Goal: Task Accomplishment & Management: Manage account settings

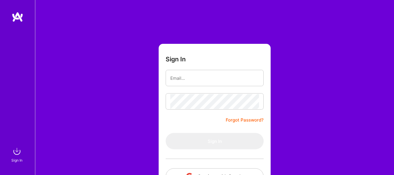
click at [191, 76] on input "email" at bounding box center [214, 78] width 89 height 15
type input "[EMAIL_ADDRESS][DOMAIN_NAME]"
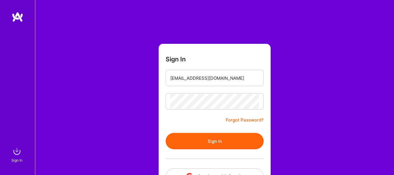
click at [230, 138] on button "Sign In" at bounding box center [215, 141] width 98 height 16
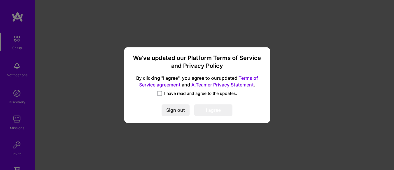
click at [188, 94] on span "I have read and agree to the updates." at bounding box center [200, 94] width 73 height 6
click at [0, 0] on input "I have read and agree to the updates." at bounding box center [0, 0] width 0 height 0
click at [216, 113] on button "I agree" at bounding box center [213, 110] width 38 height 12
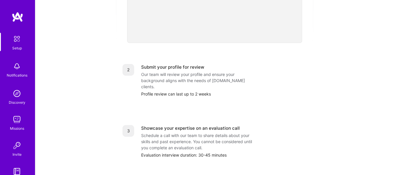
scroll to position [146, 0]
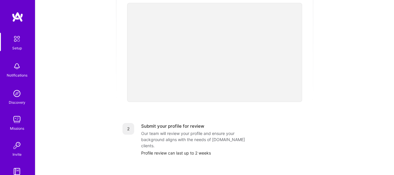
click at [14, 41] on img at bounding box center [17, 39] width 12 height 12
drag, startPoint x: 22, startPoint y: 75, endPoint x: 0, endPoint y: 177, distance: 104.6
click at [84, 87] on div "Getting started as an A.Team Builder Complete the steps below to request to joi…" at bounding box center [214, 82] width 345 height 447
click at [13, 95] on img at bounding box center [17, 93] width 12 height 12
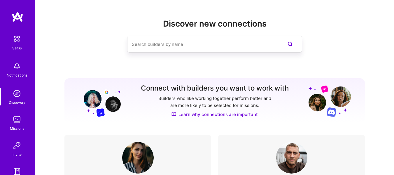
click at [188, 41] on input at bounding box center [203, 44] width 142 height 15
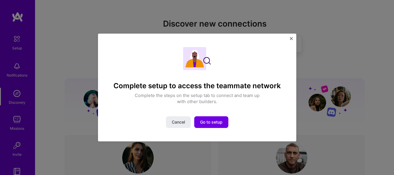
click at [290, 38] on img "Close" at bounding box center [291, 38] width 3 height 3
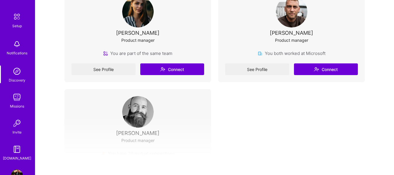
scroll to position [40, 0]
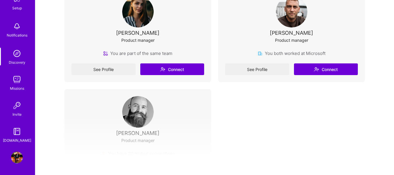
click at [14, 155] on img at bounding box center [17, 157] width 12 height 12
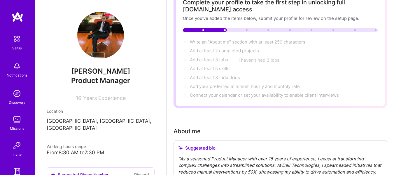
scroll to position [58, 0]
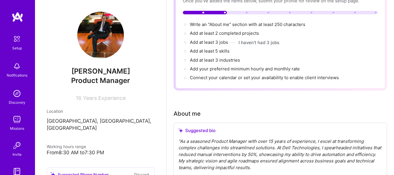
drag, startPoint x: 352, startPoint y: 115, endPoint x: 298, endPoint y: 169, distance: 76.7
drag, startPoint x: 298, startPoint y: 169, endPoint x: 390, endPoint y: 90, distance: 120.8
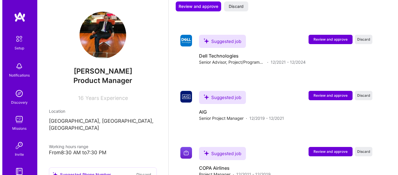
scroll to position [671, 0]
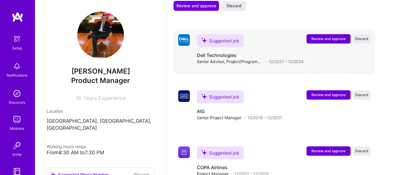
click at [335, 38] on span "Review and approve" at bounding box center [328, 38] width 34 height 5
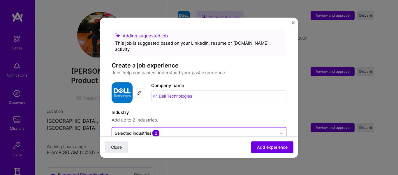
click at [242, 130] on input "text" at bounding box center [196, 133] width 162 height 6
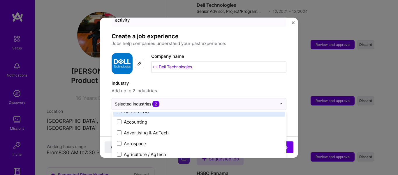
scroll to position [29, 0]
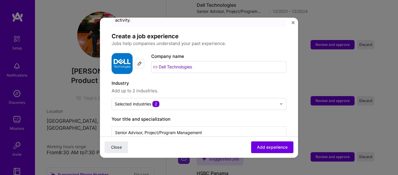
drag, startPoint x: 192, startPoint y: 149, endPoint x: 158, endPoint y: 171, distance: 40.4
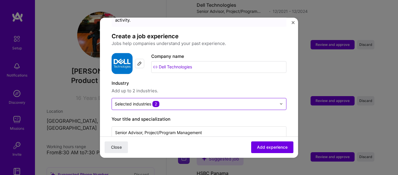
click at [193, 100] on div at bounding box center [196, 103] width 162 height 7
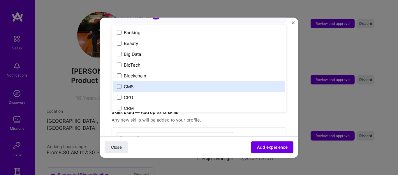
scroll to position [146, 0]
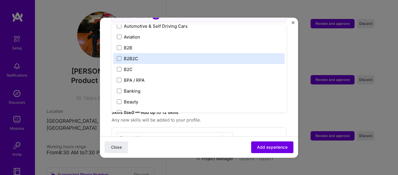
click at [145, 55] on label "B2B2C" at bounding box center [199, 58] width 164 height 6
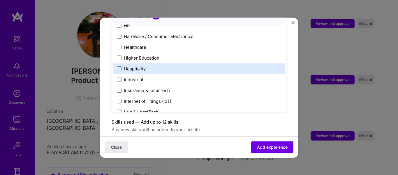
scroll to position [758, 0]
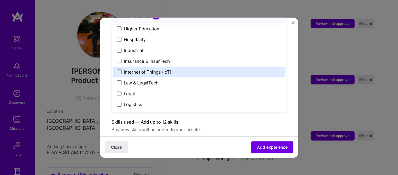
click at [119, 69] on span at bounding box center [119, 71] width 5 height 5
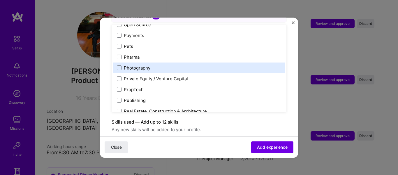
scroll to position [1021, 0]
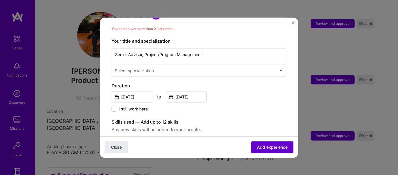
click at [257, 144] on span "Add experience" at bounding box center [272, 147] width 31 height 6
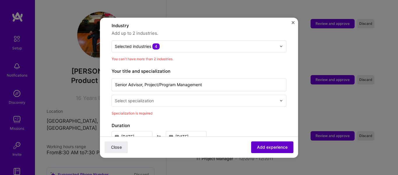
scroll to position [85, 0]
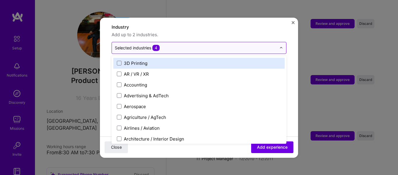
click at [180, 45] on input "text" at bounding box center [196, 48] width 162 height 6
click at [190, 45] on input "text" at bounding box center [196, 48] width 162 height 6
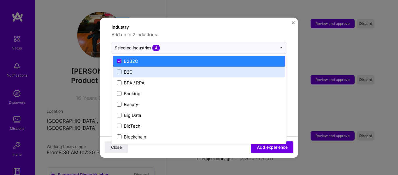
scroll to position [175, 0]
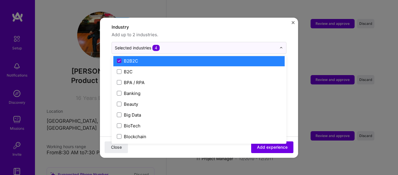
click at [131, 58] on div "B2B2C" at bounding box center [131, 61] width 14 height 6
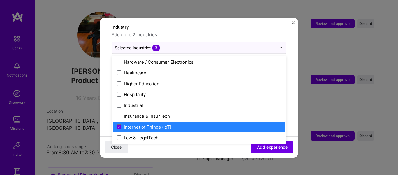
scroll to position [758, 0]
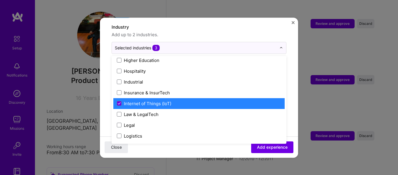
click at [168, 98] on div "Internet of Things (IoT)" at bounding box center [198, 103] width 171 height 11
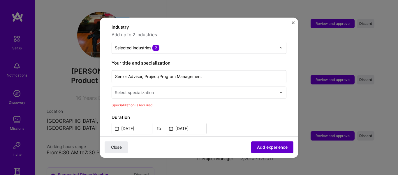
click at [262, 146] on span "Add experience" at bounding box center [272, 147] width 31 height 6
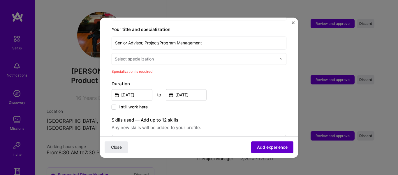
scroll to position [121, 0]
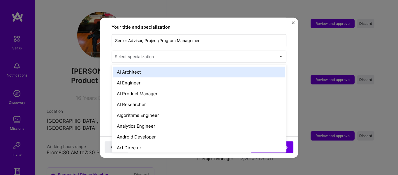
click at [170, 54] on div "Select specialization" at bounding box center [196, 56] width 168 height 11
type input "pro"
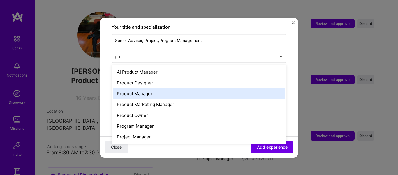
click at [152, 88] on div "Product Manager" at bounding box center [198, 93] width 171 height 11
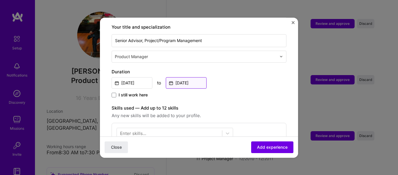
click at [183, 77] on input "Dec, 2024" at bounding box center [186, 82] width 41 height 11
click at [261, 83] on div "Duration Dec, 2021 to Dec, 2024 I still work here" at bounding box center [199, 83] width 175 height 30
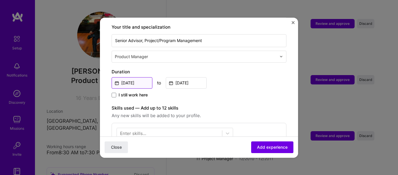
click at [135, 77] on input "Dec, 2021" at bounding box center [132, 82] width 41 height 11
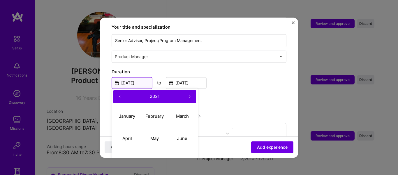
click at [137, 77] on input "Dec, 2021" at bounding box center [132, 82] width 41 height 11
click at [191, 90] on button "›" at bounding box center [189, 96] width 13 height 13
click at [127, 135] on abbr "April" at bounding box center [127, 138] width 10 height 6
type input "Apr, 2022"
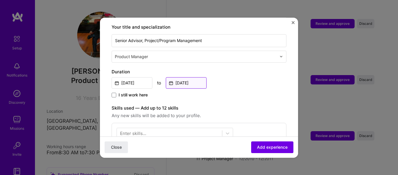
click at [187, 77] on input "Dec, 2024" at bounding box center [186, 82] width 41 height 11
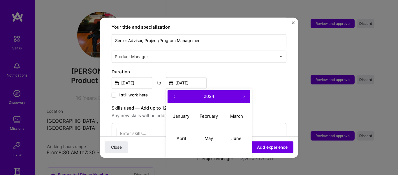
click at [244, 91] on button "›" at bounding box center [244, 96] width 13 height 13
click at [180, 135] on abbr "April" at bounding box center [182, 138] width 10 height 6
type input "Apr, 2025"
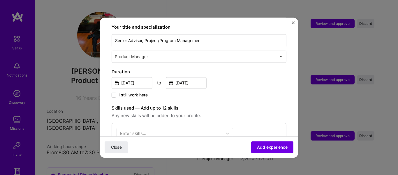
click at [240, 83] on div "Duration Apr, 2022 to Apr, 2025 I still work here" at bounding box center [199, 83] width 175 height 30
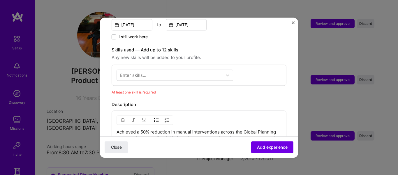
scroll to position [179, 0]
click at [131, 71] on div "Enter skills..." at bounding box center [133, 74] width 26 height 6
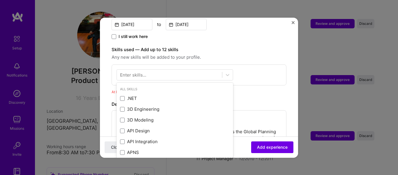
click at [131, 71] on div "Enter skills..." at bounding box center [133, 74] width 26 height 6
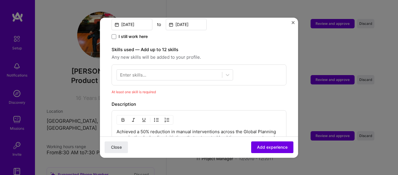
click at [131, 71] on div "Enter skills..." at bounding box center [133, 74] width 26 height 6
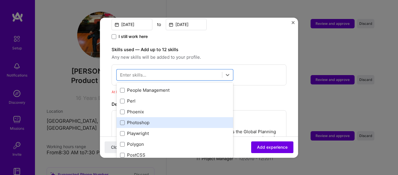
scroll to position [2525, 0]
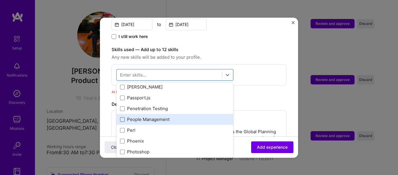
click at [123, 117] on span at bounding box center [122, 119] width 5 height 5
click at [0, 0] on input "checkbox" at bounding box center [0, 0] width 0 height 0
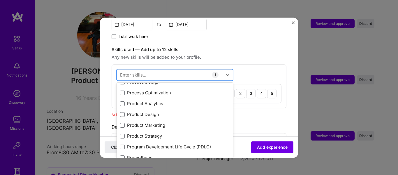
scroll to position [2671, 0]
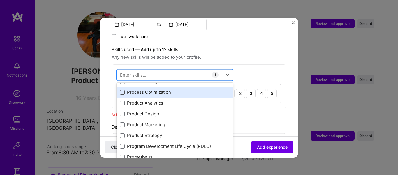
click at [122, 90] on span at bounding box center [122, 92] width 5 height 5
click at [0, 0] on input "checkbox" at bounding box center [0, 0] width 0 height 0
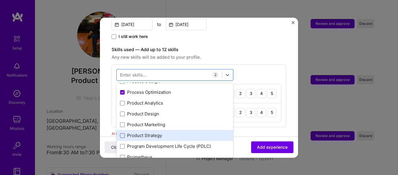
click at [123, 133] on span at bounding box center [122, 135] width 5 height 5
click at [0, 0] on input "checkbox" at bounding box center [0, 0] width 0 height 0
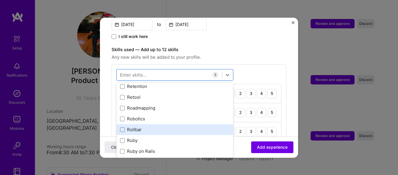
scroll to position [2963, 0]
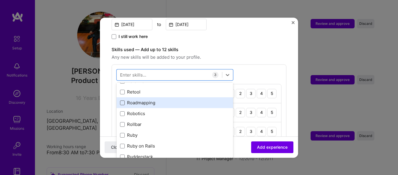
click at [122, 100] on span at bounding box center [122, 102] width 5 height 5
click at [0, 0] on input "checkbox" at bounding box center [0, 0] width 0 height 0
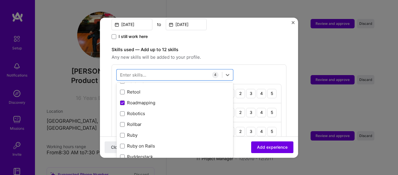
click at [254, 64] on div "option Roadmapping, selected. option Retention focused, 0 of 2. 378 results ava…" at bounding box center [199, 114] width 175 height 101
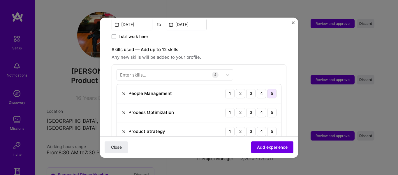
click at [268, 89] on div "5" at bounding box center [271, 93] width 9 height 9
click at [268, 108] on div "5" at bounding box center [271, 112] width 9 height 9
click at [268, 127] on div "5" at bounding box center [271, 131] width 9 height 9
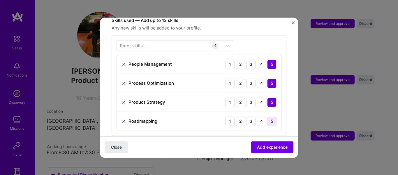
click at [269, 116] on div "5" at bounding box center [271, 120] width 9 height 9
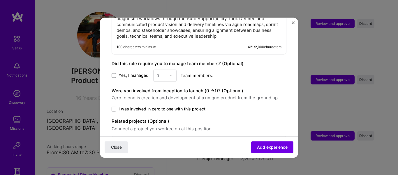
scroll to position [401, 0]
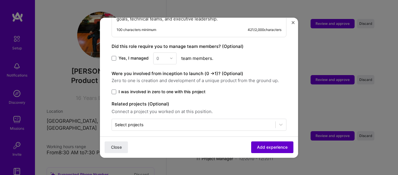
click at [257, 144] on span "Add experience" at bounding box center [272, 147] width 31 height 6
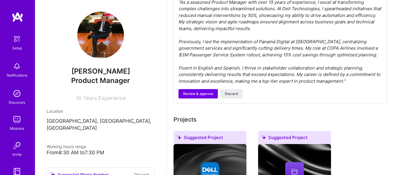
scroll to position [197, 0]
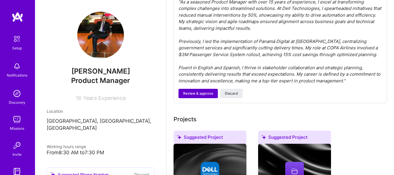
click at [196, 94] on span "Review & approve" at bounding box center [198, 93] width 30 height 5
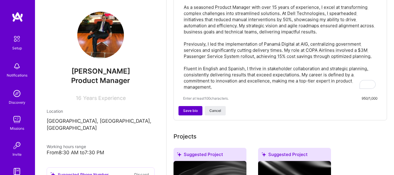
click at [189, 111] on span "Save bio" at bounding box center [190, 110] width 15 height 5
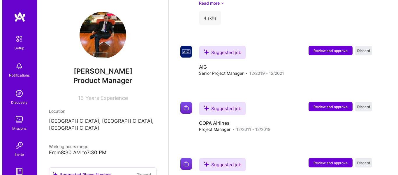
scroll to position [729, 0]
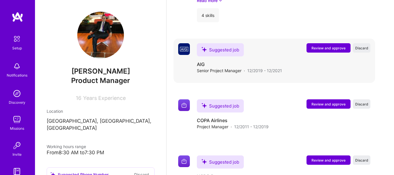
click at [332, 43] on button "Review and approve" at bounding box center [328, 47] width 44 height 9
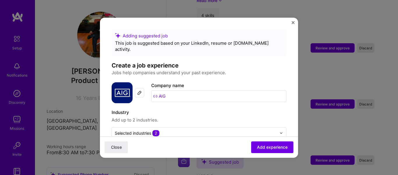
scroll to position [58, 0]
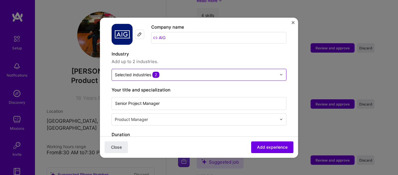
click at [182, 74] on div "Selected industries 2" at bounding box center [199, 75] width 175 height 12
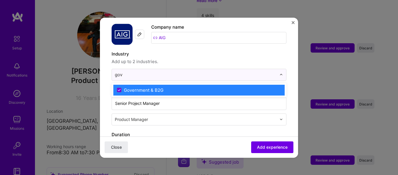
type input "gov"
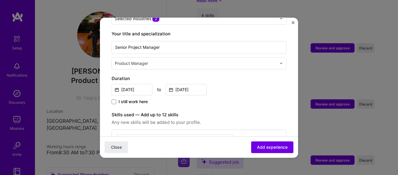
scroll to position [117, 0]
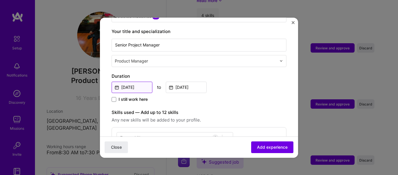
click at [137, 82] on input "Dec, 2019" at bounding box center [132, 86] width 41 height 11
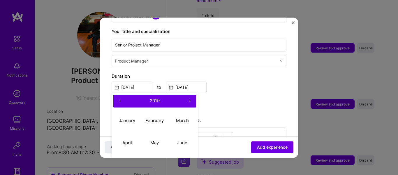
click at [189, 94] on button "›" at bounding box center [189, 100] width 13 height 13
click at [185, 118] on abbr "March" at bounding box center [182, 121] width 13 height 6
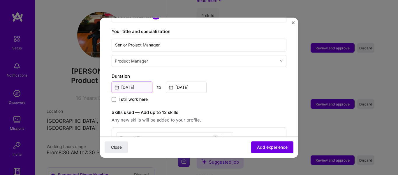
click at [143, 81] on input "Mar, 2020" at bounding box center [132, 86] width 41 height 11
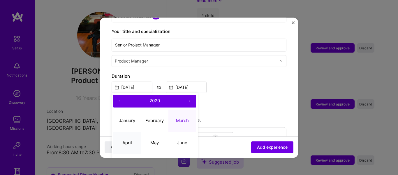
click at [128, 140] on abbr "April" at bounding box center [127, 143] width 10 height 6
type input "Apr, 2020"
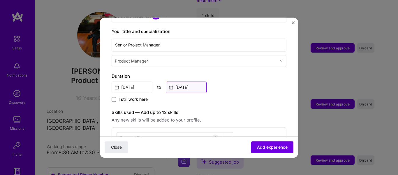
click at [188, 81] on input "Dec, 2021" at bounding box center [186, 86] width 41 height 11
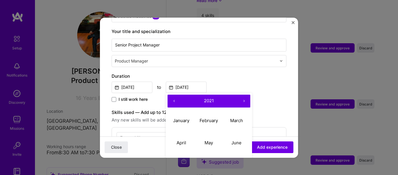
click at [246, 94] on button "›" at bounding box center [244, 100] width 13 height 13
click at [188, 135] on button "April" at bounding box center [182, 143] width 28 height 22
type input "Apr, 2022"
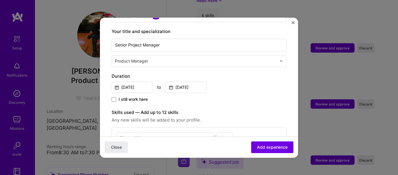
click at [238, 96] on div "I still work here" at bounding box center [199, 99] width 175 height 7
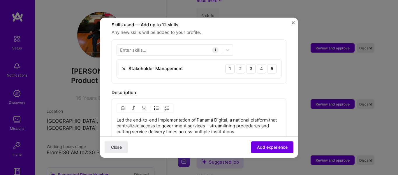
scroll to position [175, 0]
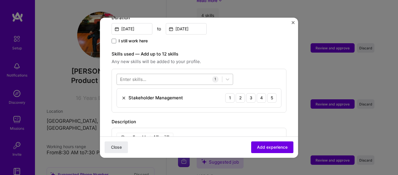
click at [157, 74] on div at bounding box center [169, 79] width 105 height 10
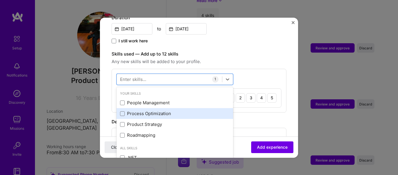
click at [152, 111] on div "Process Optimization" at bounding box center [175, 114] width 110 height 6
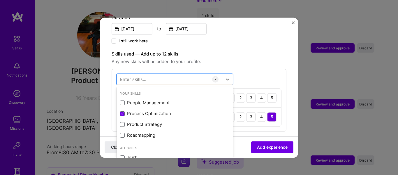
click at [259, 69] on div "option Process Optimization, selected. option People Management focused, 0 of 2…" at bounding box center [199, 100] width 175 height 63
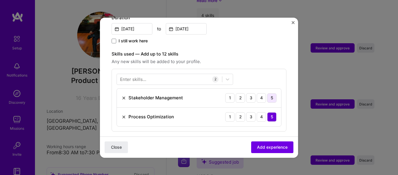
click at [269, 93] on div "5" at bounding box center [271, 97] width 9 height 9
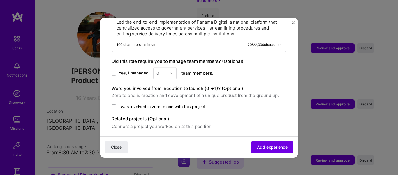
scroll to position [336, 0]
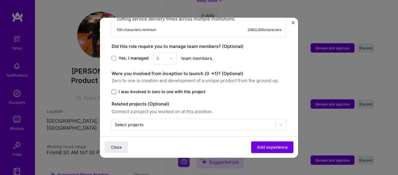
click at [115, 89] on span at bounding box center [114, 91] width 5 height 5
click at [0, 0] on input "I was involved in zero to one with this project" at bounding box center [0, 0] width 0 height 0
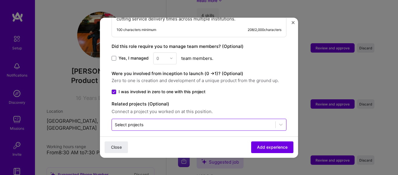
click at [204, 121] on input "text" at bounding box center [194, 124] width 158 height 6
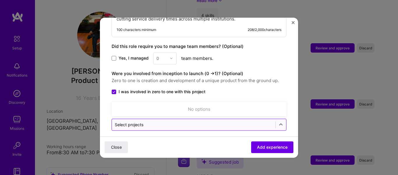
drag, startPoint x: 238, startPoint y: 118, endPoint x: 247, endPoint y: 118, distance: 9.3
click at [239, 121] on input "text" at bounding box center [194, 124] width 158 height 6
click at [278, 121] on icon at bounding box center [281, 124] width 6 height 6
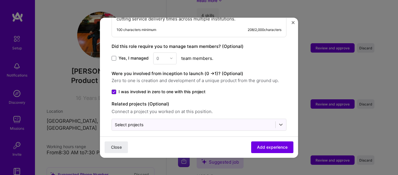
click at [270, 148] on span "Add experience" at bounding box center [272, 147] width 31 height 6
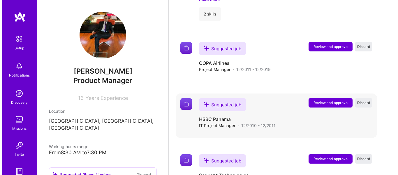
scroll to position [823, 0]
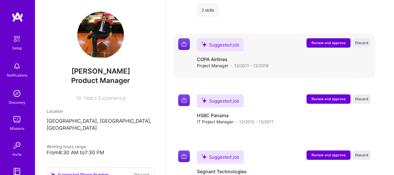
click at [326, 43] on span "Review and approve" at bounding box center [328, 42] width 34 height 5
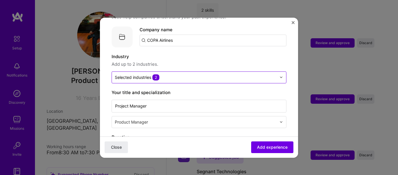
scroll to position [58, 0]
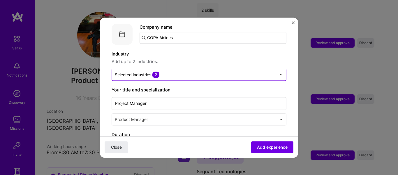
click at [175, 71] on input "text" at bounding box center [196, 74] width 162 height 6
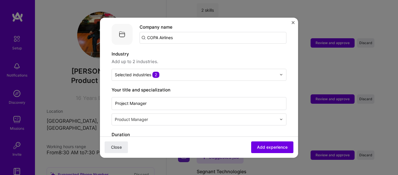
click at [190, 58] on span "Add up to 2 industries." at bounding box center [199, 61] width 175 height 7
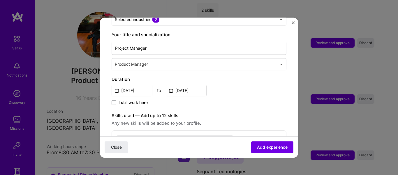
scroll to position [117, 0]
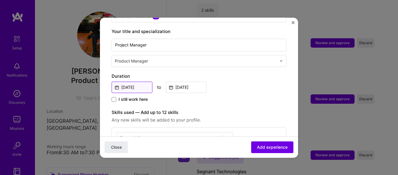
click at [136, 81] on input "Dec, 2011" at bounding box center [132, 86] width 41 height 11
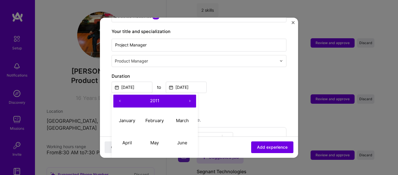
click at [192, 96] on button "›" at bounding box center [189, 100] width 13 height 13
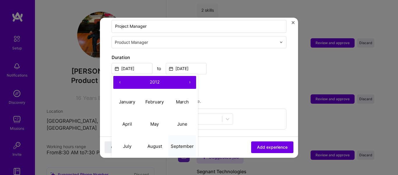
scroll to position [146, 0]
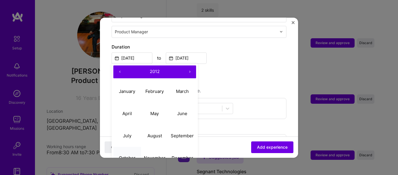
click at [127, 155] on abbr "October" at bounding box center [127, 158] width 17 height 6
type input "Oct, 2012"
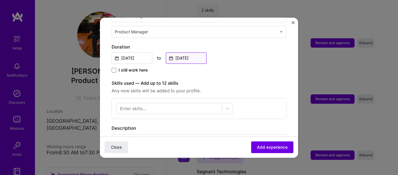
click at [190, 52] on input "Dec, 2019" at bounding box center [186, 57] width 41 height 11
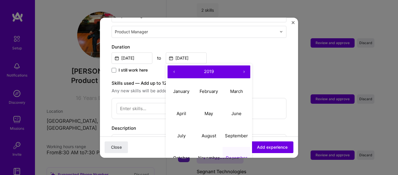
click at [245, 65] on button "›" at bounding box center [244, 71] width 13 height 13
click at [238, 88] on abbr "March" at bounding box center [236, 91] width 13 height 6
type input "Mar, 2020"
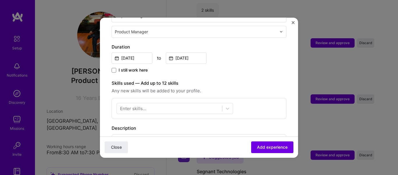
click at [247, 59] on div "Duration Oct, 2012 to Mar, 2020 I still work here" at bounding box center [199, 58] width 175 height 30
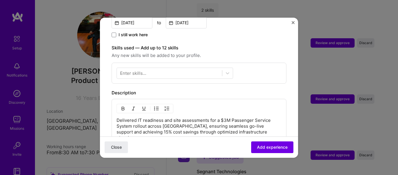
scroll to position [175, 0]
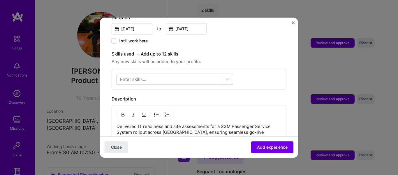
click at [211, 74] on div at bounding box center [169, 79] width 105 height 10
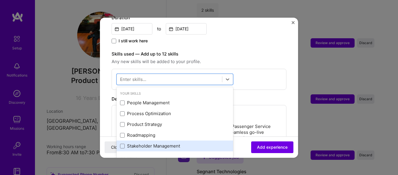
click at [141, 143] on div "Stakeholder Management" at bounding box center [175, 146] width 110 height 6
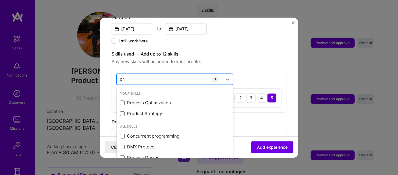
type input "p"
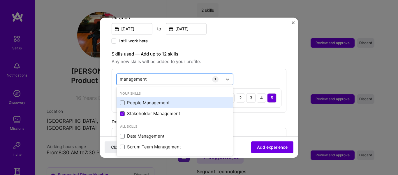
click at [148, 100] on div "People Management" at bounding box center [175, 103] width 110 height 6
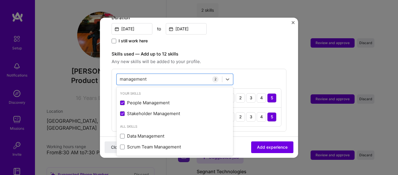
type input "management"
click at [268, 69] on div "option People Management, selected. option People Management selected, 0 of 2. …" at bounding box center [199, 100] width 175 height 63
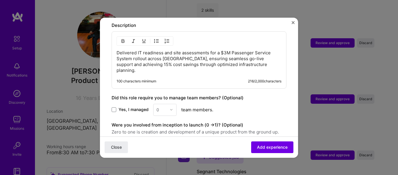
scroll to position [292, 0]
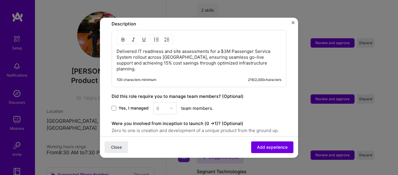
click at [113, 139] on span at bounding box center [114, 141] width 5 height 5
click at [0, 0] on input "I was involved in zero to one with this project" at bounding box center [0, 0] width 0 height 0
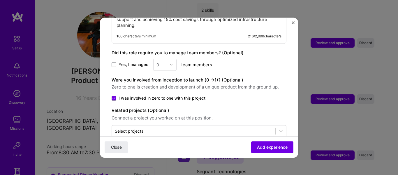
scroll to position [336, 0]
click at [270, 144] on span "Add experience" at bounding box center [272, 147] width 31 height 6
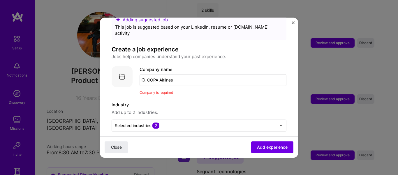
scroll to position [0, 0]
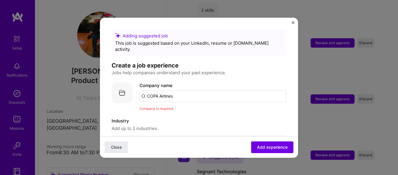
click at [179, 90] on input "COPA Airlines" at bounding box center [213, 96] width 147 height 12
drag, startPoint x: 182, startPoint y: 91, endPoint x: 145, endPoint y: 91, distance: 37.0
click at [145, 91] on input "COPA Airlines" at bounding box center [213, 96] width 147 height 12
click at [145, 91] on input "C" at bounding box center [213, 96] width 147 height 12
type input "Copa Airlines"
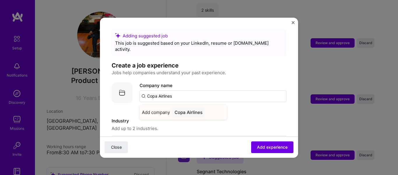
click at [159, 109] on span "Add company" at bounding box center [156, 112] width 28 height 6
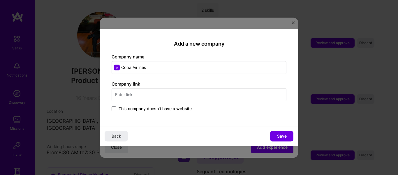
click at [147, 91] on input "text" at bounding box center [199, 94] width 175 height 13
type input "copaair.com"
click at [218, 115] on div "Add a new company Company name Copa Airlines Company link copaair.com This comp…" at bounding box center [199, 77] width 198 height 97
click at [286, 136] on span "Save" at bounding box center [282, 136] width 10 height 6
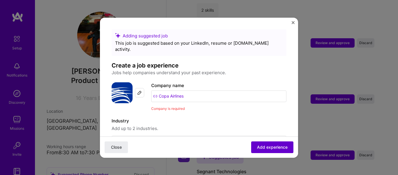
click at [260, 145] on span "Add experience" at bounding box center [272, 147] width 31 height 6
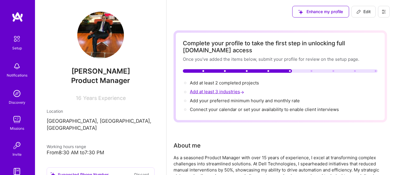
click at [221, 92] on span "Add at least 3 industries →" at bounding box center [217, 92] width 55 height 6
select select "US"
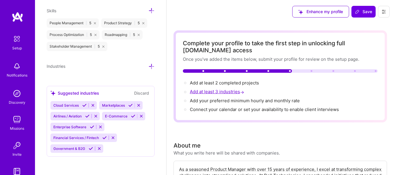
scroll to position [501, 0]
click at [87, 115] on icon at bounding box center [87, 115] width 4 height 4
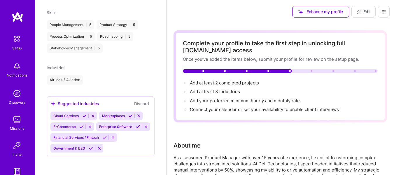
scroll to position [274, 0]
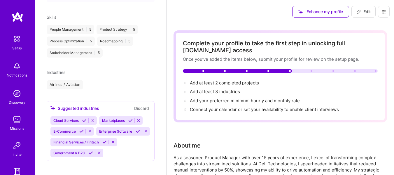
click at [90, 155] on icon at bounding box center [91, 152] width 4 height 4
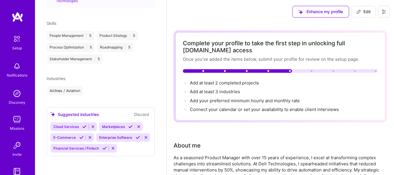
scroll to position [271, 0]
click at [136, 137] on icon at bounding box center [138, 137] width 4 height 4
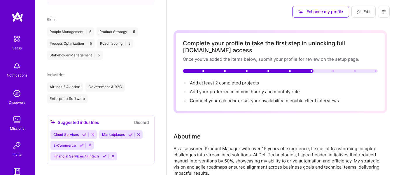
click at [129, 132] on icon at bounding box center [130, 134] width 4 height 4
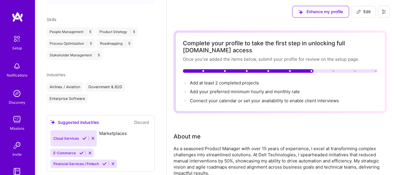
scroll to position [262, 0]
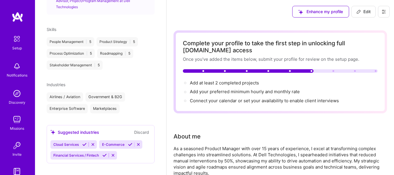
click at [83, 142] on icon at bounding box center [84, 144] width 4 height 4
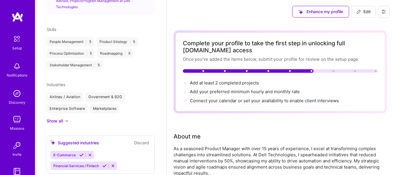
click at [80, 153] on icon at bounding box center [81, 155] width 4 height 4
click at [103, 153] on icon at bounding box center [104, 155] width 4 height 4
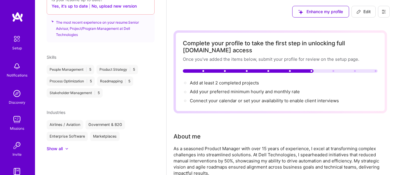
scroll to position [227, 0]
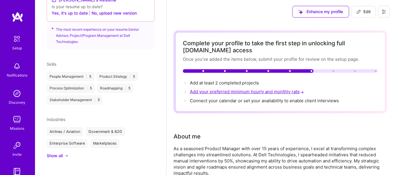
click at [265, 90] on span "Add your preferred minimum hourly and monthly rate →" at bounding box center [247, 92] width 115 height 6
select select "US"
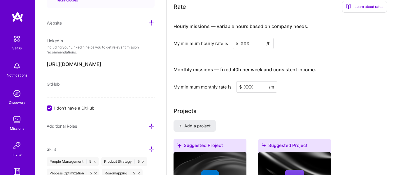
scroll to position [396, 0]
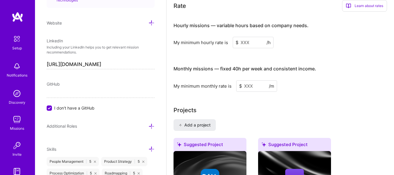
click at [250, 44] on input at bounding box center [253, 42] width 41 height 11
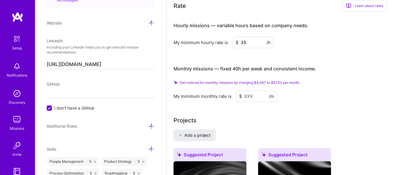
type input "35"
click at [250, 96] on input at bounding box center [256, 95] width 41 height 11
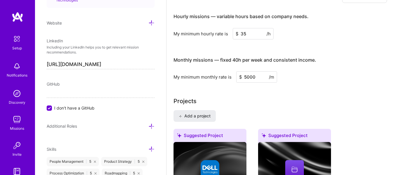
type input "5000"
click at [330, 71] on div "Monthly missions — fixed 40h per week and consistent income. My minimum monthly…" at bounding box center [280, 67] width 213 height 32
click at [248, 76] on input "5000" at bounding box center [256, 76] width 41 height 11
click at [330, 78] on div "My minimum monthly rate is $ 5000 /m" at bounding box center [280, 76] width 213 height 11
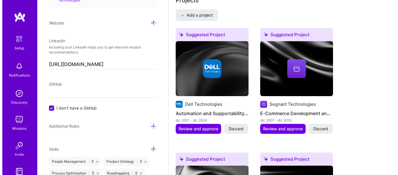
scroll to position [484, 0]
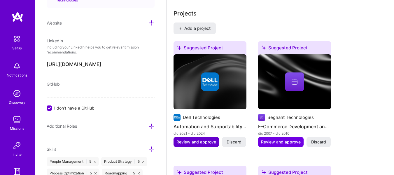
click at [200, 142] on span "Review and approve" at bounding box center [196, 142] width 40 height 6
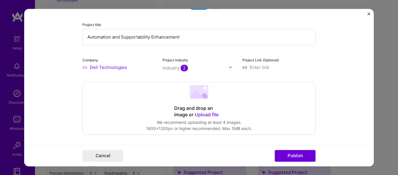
scroll to position [29, 0]
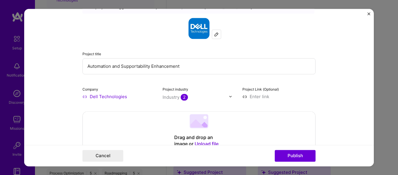
drag, startPoint x: 184, startPoint y: 69, endPoint x: 78, endPoint y: 67, distance: 106.5
click at [78, 67] on form "Editing suggested project This project is suggested based on your LinkedIn, res…" at bounding box center [199, 87] width 350 height 157
type input "Auto Supportability Tool"
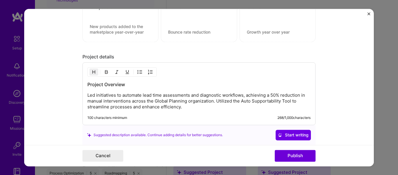
scroll to position [467, 0]
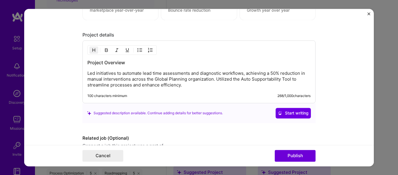
click at [178, 84] on p "Led initiatives to automate lead time assessments and diagnostic workflows, ach…" at bounding box center [198, 78] width 223 height 17
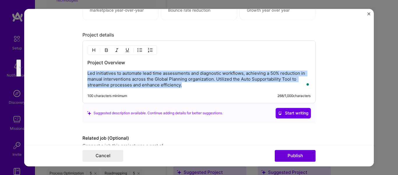
drag, startPoint x: 188, startPoint y: 85, endPoint x: 85, endPoint y: 73, distance: 103.4
click at [85, 73] on div "Project Overview Led initiatives to automate lead time assessments and diagnost…" at bounding box center [199, 71] width 233 height 63
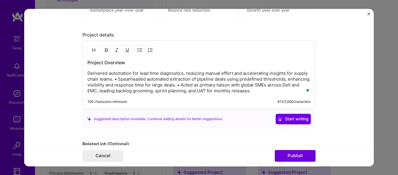
click at [112, 79] on p "Delivered automation for lead time diagnostics, reducing manual effort and acce…" at bounding box center [198, 81] width 223 height 23
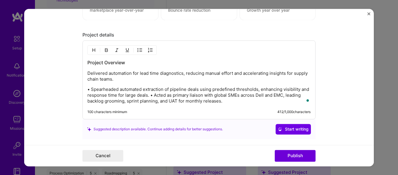
click at [148, 94] on p "• Spearheaded automated extraction of pipeline deals using predefined threshold…" at bounding box center [198, 94] width 223 height 17
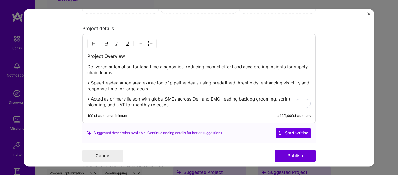
scroll to position [465, 0]
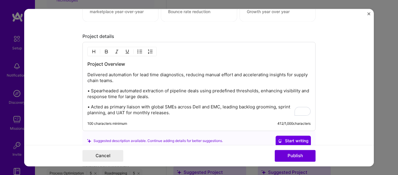
click at [87, 74] on p "Delivered automation for lead time diagnostics, reducing manual effort and acce…" at bounding box center [198, 78] width 223 height 12
click at [138, 50] on img "button" at bounding box center [140, 51] width 5 height 5
click at [89, 93] on p "• Spearheaded automated extraction of pipeline deals using predefined threshold…" at bounding box center [198, 94] width 223 height 12
click at [138, 50] on img "button" at bounding box center [140, 51] width 5 height 5
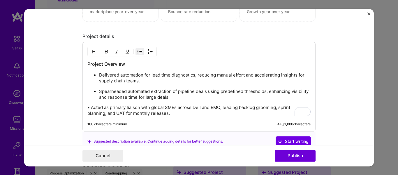
click at [88, 107] on p "• Acted as primary liaison with global SMEs across Dell and EMC, leading backlo…" at bounding box center [198, 110] width 223 height 12
click at [136, 52] on button "button" at bounding box center [140, 51] width 9 height 7
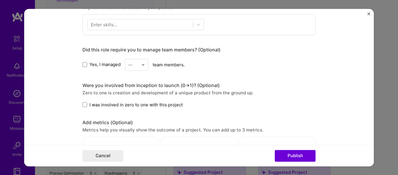
scroll to position [0, 0]
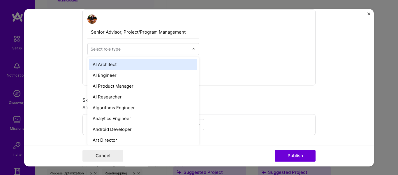
click at [153, 52] on div at bounding box center [140, 48] width 99 height 7
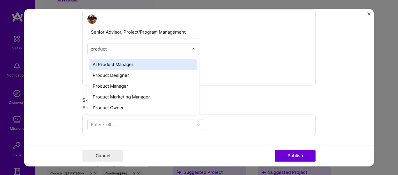
drag, startPoint x: 113, startPoint y: 48, endPoint x: 74, endPoint y: 47, distance: 39.4
click at [74, 47] on form "Editing suggested project This project is suggested based on your LinkedIn, res…" at bounding box center [199, 87] width 350 height 157
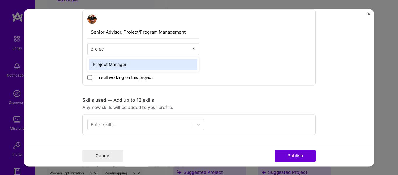
type input "project"
click at [100, 65] on div "Project Manager" at bounding box center [143, 64] width 108 height 11
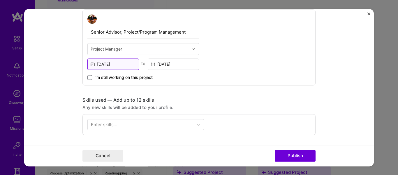
click at [117, 61] on input "Dec, 2021" at bounding box center [113, 63] width 52 height 11
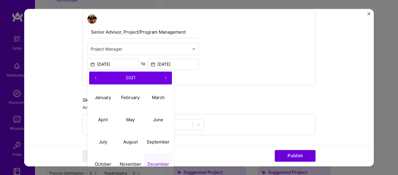
click at [162, 76] on button "›" at bounding box center [165, 77] width 13 height 13
click at [102, 98] on abbr "January" at bounding box center [103, 97] width 16 height 6
type input "Jan, 2023"
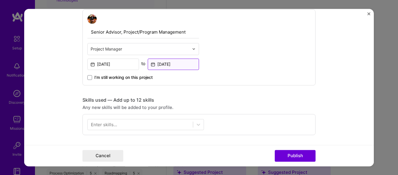
click at [179, 60] on input "Dec, 2024" at bounding box center [174, 63] width 52 height 11
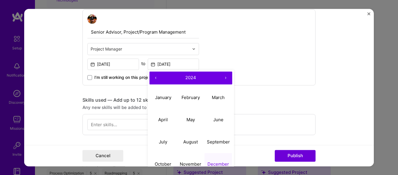
click at [153, 76] on button "‹" at bounding box center [156, 77] width 13 height 13
click at [215, 162] on abbr "December" at bounding box center [219, 164] width 22 height 6
type input "Dec, 2023"
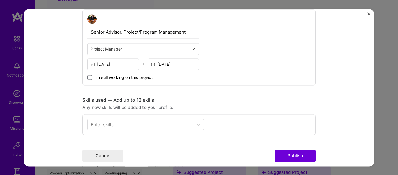
click at [226, 68] on div "Senior Advisor, Project/Program Management Project Manager Jan, 2023 to Dec, 20…" at bounding box center [199, 47] width 233 height 76
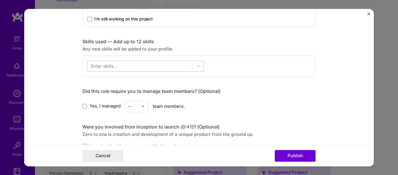
click at [124, 65] on div at bounding box center [140, 66] width 105 height 10
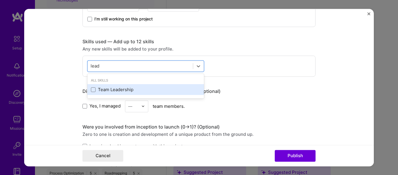
click at [114, 93] on div "Team Leadership" at bounding box center [145, 89] width 117 height 11
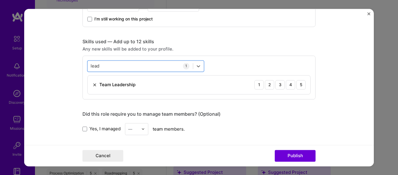
drag, startPoint x: 113, startPoint y: 66, endPoint x: 84, endPoint y: 64, distance: 29.8
click at [84, 64] on div "option Team Leadership, selected. Select is focused ,type to refine list, press…" at bounding box center [199, 77] width 233 height 44
drag, startPoint x: 104, startPoint y: 67, endPoint x: 78, endPoint y: 66, distance: 26.0
click at [78, 66] on form "Editing suggested project This project is suggested based on your LinkedIn, res…" at bounding box center [199, 87] width 350 height 157
drag, startPoint x: 99, startPoint y: 65, endPoint x: 81, endPoint y: 64, distance: 17.2
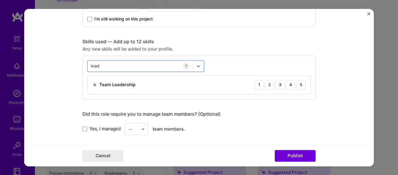
click at [83, 64] on div "option Team Leadership, selected. Select is focused ,type to refine list, press…" at bounding box center [199, 77] width 233 height 44
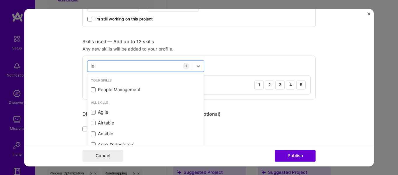
type input "l"
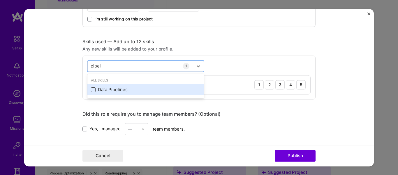
click at [92, 88] on span at bounding box center [93, 89] width 5 height 5
click at [0, 0] on input "checkbox" at bounding box center [0, 0] width 0 height 0
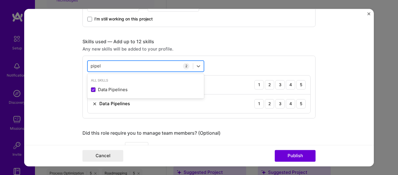
click at [112, 66] on div "pipel pipel" at bounding box center [140, 66] width 105 height 10
type input "p"
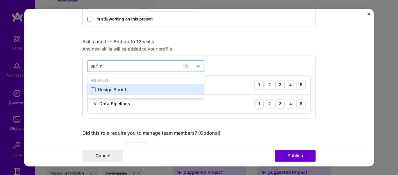
click at [109, 91] on div "Design Sprint" at bounding box center [146, 90] width 110 height 6
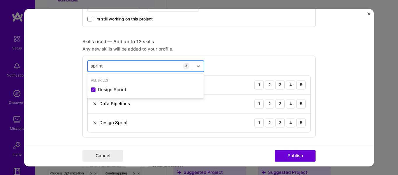
click at [107, 64] on div "sprint sprint" at bounding box center [140, 66] width 105 height 10
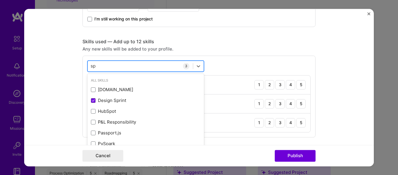
type input "s"
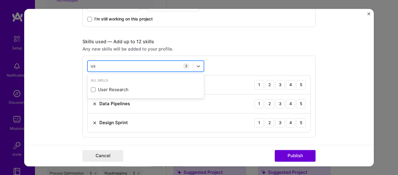
type input "u"
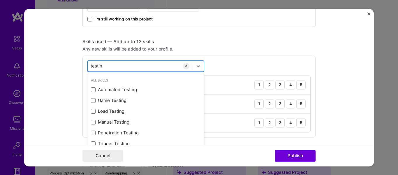
drag, startPoint x: 108, startPoint y: 63, endPoint x: 104, endPoint y: 67, distance: 5.8
click at [105, 67] on div "testin testin" at bounding box center [140, 66] width 105 height 10
drag, startPoint x: 104, startPoint y: 67, endPoint x: 80, endPoint y: 63, distance: 25.1
click at [80, 63] on form "Editing suggested project This project is suggested based on your LinkedIn, res…" at bounding box center [199, 87] width 350 height 157
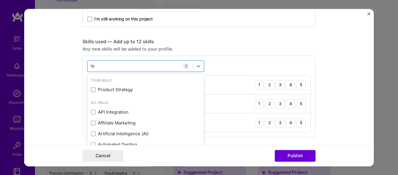
type input "t"
type input "p"
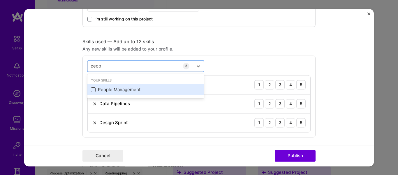
click at [93, 92] on span at bounding box center [93, 89] width 5 height 5
click at [0, 0] on input "checkbox" at bounding box center [0, 0] width 0 height 0
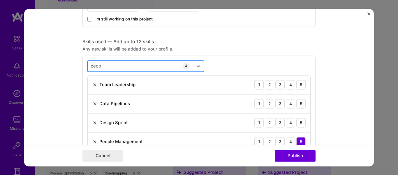
click at [103, 66] on div "peop peop" at bounding box center [140, 66] width 105 height 10
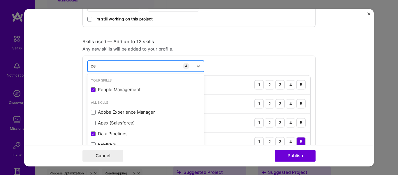
type input "p"
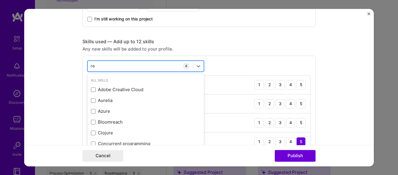
type input "r"
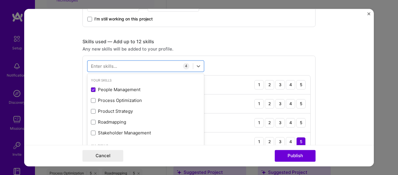
click at [60, 75] on form "Editing suggested project This project is suggested based on your LinkedIn, res…" at bounding box center [199, 87] width 350 height 157
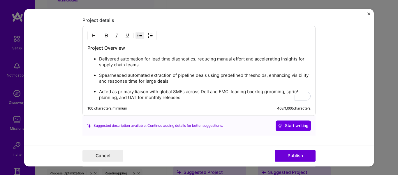
scroll to position [604, 0]
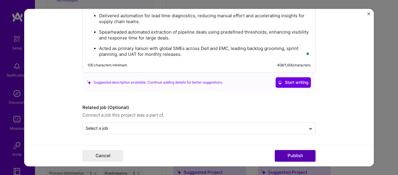
click at [292, 156] on button "Publish" at bounding box center [295, 156] width 41 height 12
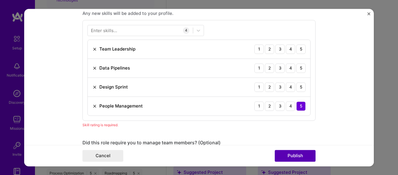
scroll to position [292, 0]
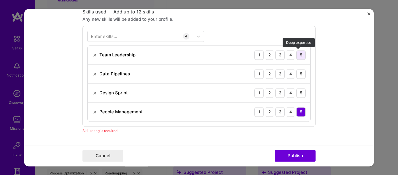
click at [301, 54] on div "5" at bounding box center [301, 54] width 9 height 9
click at [299, 75] on div "5" at bounding box center [301, 73] width 9 height 9
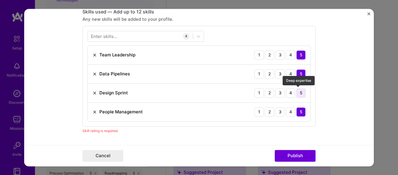
click at [302, 92] on div "5" at bounding box center [301, 92] width 9 height 9
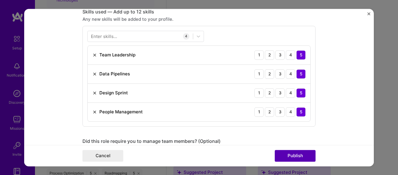
click at [293, 156] on button "Publish" at bounding box center [295, 156] width 41 height 12
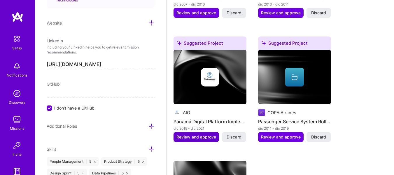
click at [197, 138] on span "Review and approve" at bounding box center [196, 137] width 40 height 6
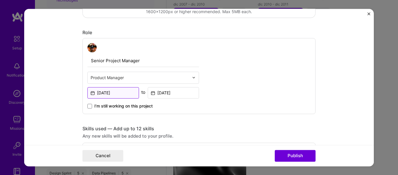
click at [118, 92] on input "Dec, 2019" at bounding box center [113, 92] width 52 height 11
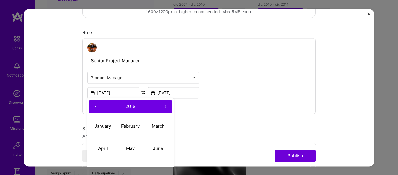
click at [136, 63] on input "Senior Project Manager" at bounding box center [143, 61] width 112 height 12
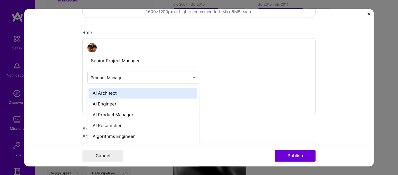
click at [162, 78] on input "text" at bounding box center [140, 77] width 99 height 6
click at [234, 79] on div "Senior Project Manager option AI Architect focused, 1 of 70. 69 results availab…" at bounding box center [199, 76] width 233 height 76
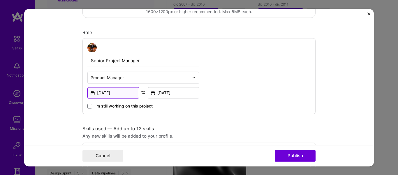
click at [120, 93] on input "Dec, 2019" at bounding box center [113, 92] width 52 height 11
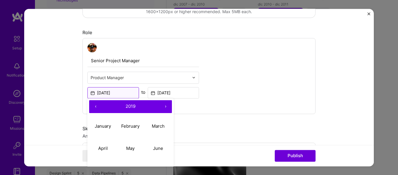
click at [126, 93] on input "Dec, 2019" at bounding box center [113, 92] width 52 height 11
click at [162, 104] on button "›" at bounding box center [165, 106] width 13 height 13
click at [156, 124] on abbr "March" at bounding box center [158, 126] width 13 height 6
type input "Mar, 2020"
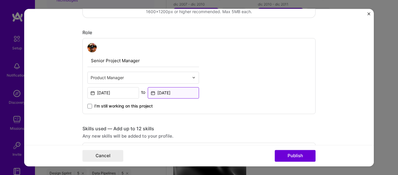
click at [175, 91] on input "Dec, 2021" at bounding box center [174, 92] width 52 height 11
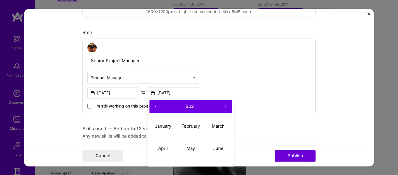
click at [224, 107] on button "›" at bounding box center [226, 106] width 13 height 13
click at [160, 148] on abbr "April" at bounding box center [163, 148] width 10 height 6
type input "Apr, 2022"
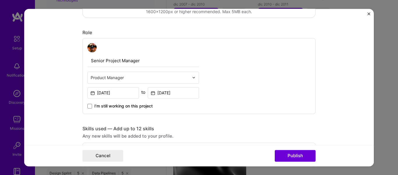
click at [243, 89] on div "Senior Project Manager Product Manager Mar, 2020 to Apr, 2022 I’m still working…" at bounding box center [199, 76] width 233 height 76
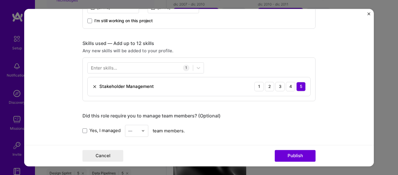
scroll to position [262, 0]
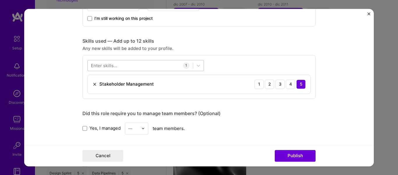
click at [161, 64] on div at bounding box center [140, 65] width 105 height 10
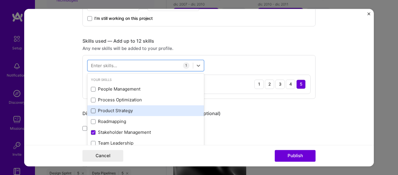
click at [92, 112] on span at bounding box center [93, 110] width 5 height 5
click at [0, 0] on input "checkbox" at bounding box center [0, 0] width 0 height 0
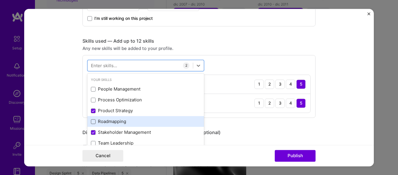
click at [91, 120] on span at bounding box center [93, 121] width 5 height 5
click at [0, 0] on input "checkbox" at bounding box center [0, 0] width 0 height 0
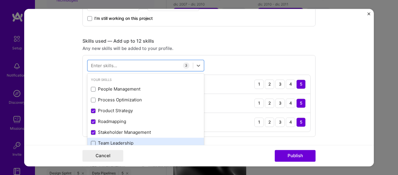
click at [92, 141] on span at bounding box center [93, 143] width 5 height 5
click at [0, 0] on input "checkbox" at bounding box center [0, 0] width 0 height 0
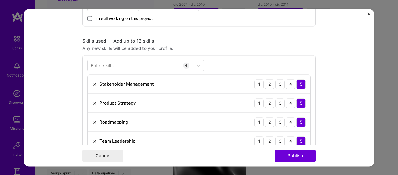
click at [339, 79] on form "Editing suggested project This project is suggested based on your LinkedIn, res…" at bounding box center [199, 87] width 350 height 157
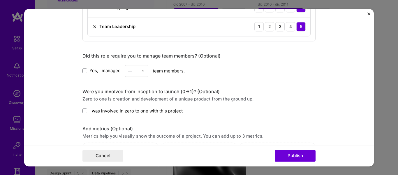
scroll to position [379, 0]
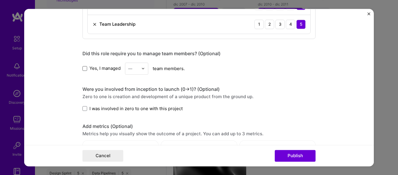
click at [83, 69] on span at bounding box center [85, 68] width 5 height 5
click at [0, 0] on input "Yes, I managed" at bounding box center [0, 0] width 0 height 0
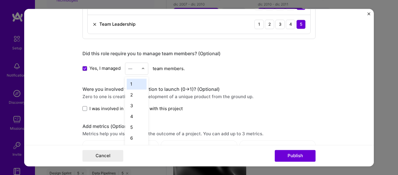
click at [135, 69] on input "text" at bounding box center [133, 68] width 10 height 6
click at [136, 109] on div "5" at bounding box center [137, 109] width 20 height 11
drag, startPoint x: 73, startPoint y: 85, endPoint x: 64, endPoint y: 95, distance: 13.4
click at [73, 85] on form "Editing suggested project This project is suggested based on your LinkedIn, res…" at bounding box center [199, 87] width 350 height 157
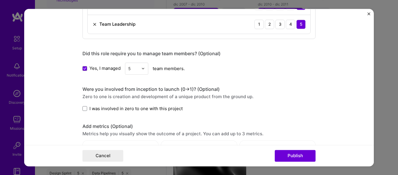
click at [138, 67] on div "5" at bounding box center [133, 68] width 16 height 11
click at [133, 126] on div "6" at bounding box center [137, 127] width 20 height 11
click at [55, 103] on form "Editing suggested project This project is suggested based on your LinkedIn, res…" at bounding box center [199, 87] width 350 height 157
click at [83, 108] on span at bounding box center [85, 108] width 5 height 5
click at [0, 0] on input "I was involved in zero to one with this project" at bounding box center [0, 0] width 0 height 0
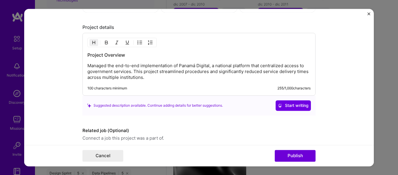
scroll to position [554, 0]
click at [150, 75] on p "Managed the end-to-end implementation of Panamá Digital, a national platform th…" at bounding box center [198, 70] width 223 height 17
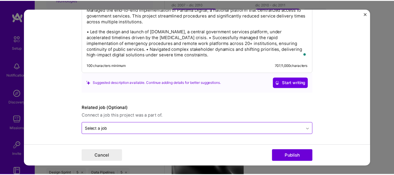
scroll to position [610, 0]
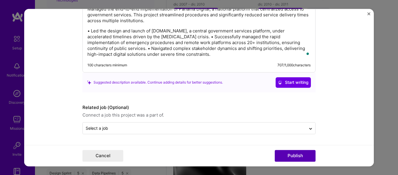
click at [295, 157] on button "Publish" at bounding box center [295, 156] width 41 height 12
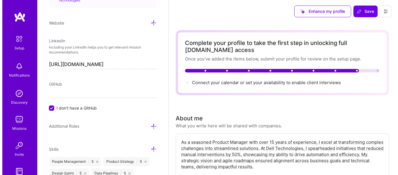
scroll to position [0, 0]
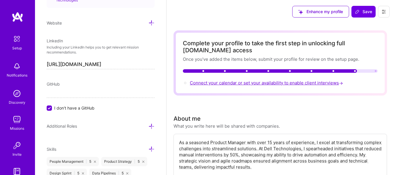
click at [314, 82] on span "Connect your calendar or set your availability to enable client interviews →" at bounding box center [267, 83] width 154 height 6
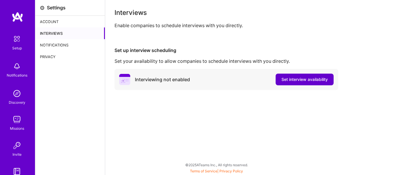
click at [292, 78] on span "Set interview availability" at bounding box center [305, 79] width 46 height 6
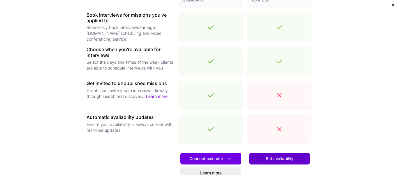
scroll to position [176, 0]
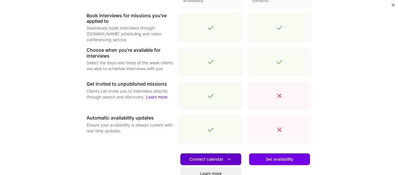
click at [204, 158] on span "Connect calendar" at bounding box center [211, 159] width 43 height 6
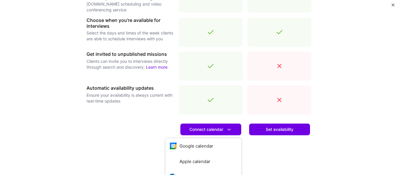
scroll to position [234, 0]
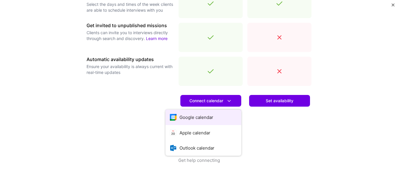
click at [203, 118] on button "Google calendar" at bounding box center [204, 116] width 76 height 15
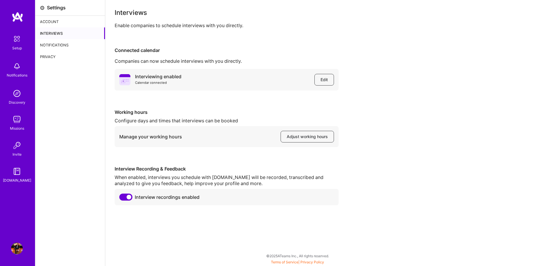
click at [55, 20] on div "Account" at bounding box center [70, 22] width 70 height 12
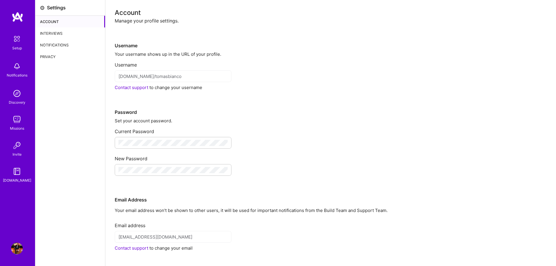
click at [55, 5] on div "Settings" at bounding box center [56, 8] width 19 height 6
click at [22, 41] on img at bounding box center [17, 39] width 12 height 12
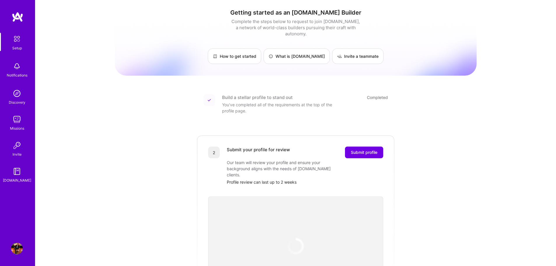
click at [14, 174] on img at bounding box center [17, 248] width 12 height 12
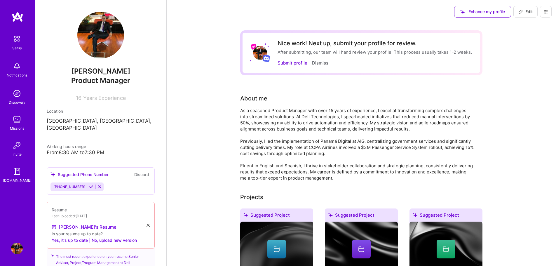
click at [295, 62] on button "Submit profile" at bounding box center [292, 63] width 30 height 6
